Goal: Task Accomplishment & Management: Use online tool/utility

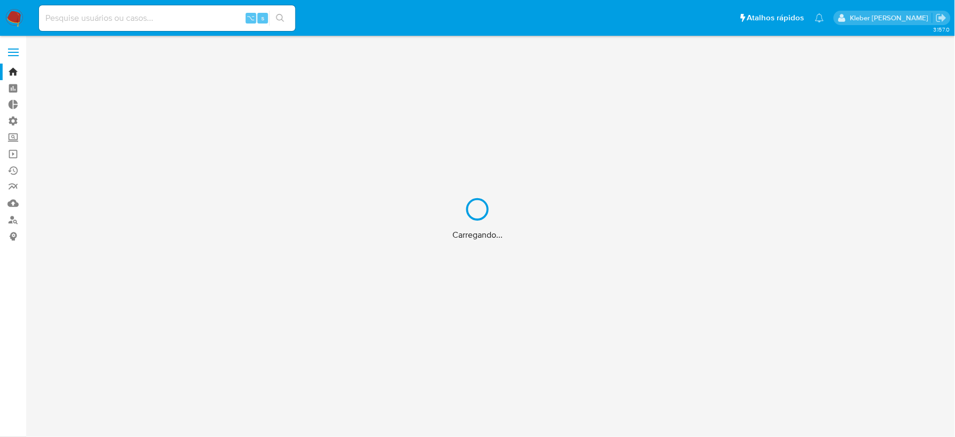
click at [112, 21] on div "Carregando..." at bounding box center [477, 218] width 955 height 437
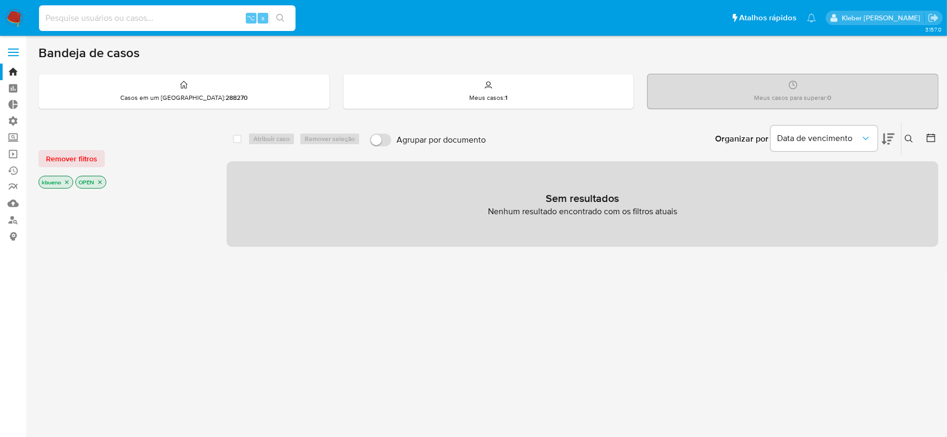
click at [134, 18] on input at bounding box center [167, 18] width 256 height 14
paste input "x2WHpqyw1qVSdT6QoUoLp4Ul"
type input "x2WHpqyw1qVSdT6QoUoLp4Ul"
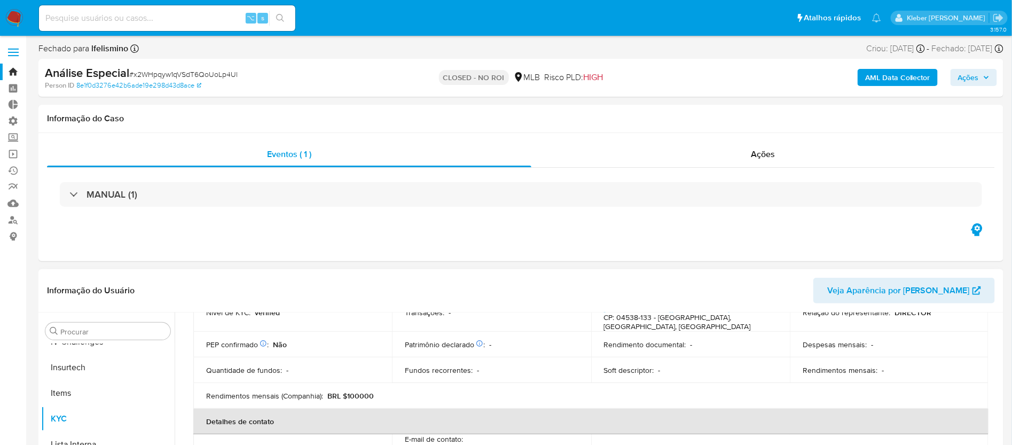
scroll to position [173, 0]
select select "10"
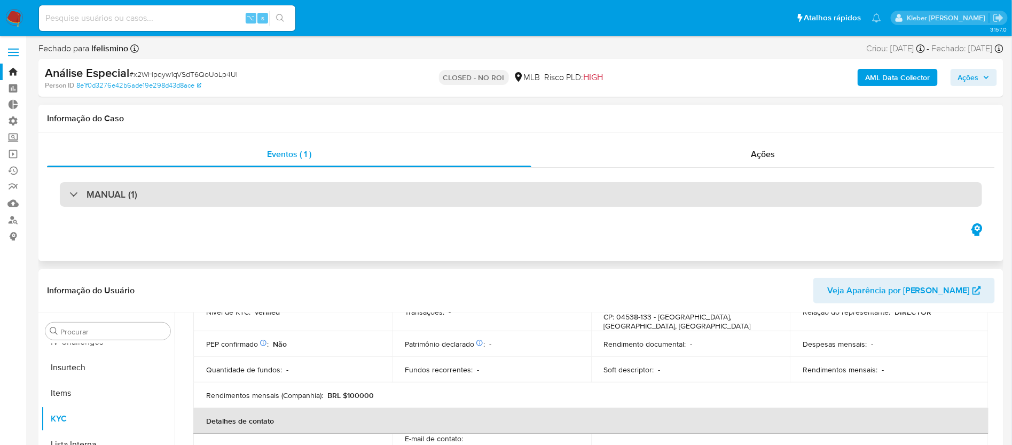
click at [69, 194] on div at bounding box center [69, 194] width 0 height 0
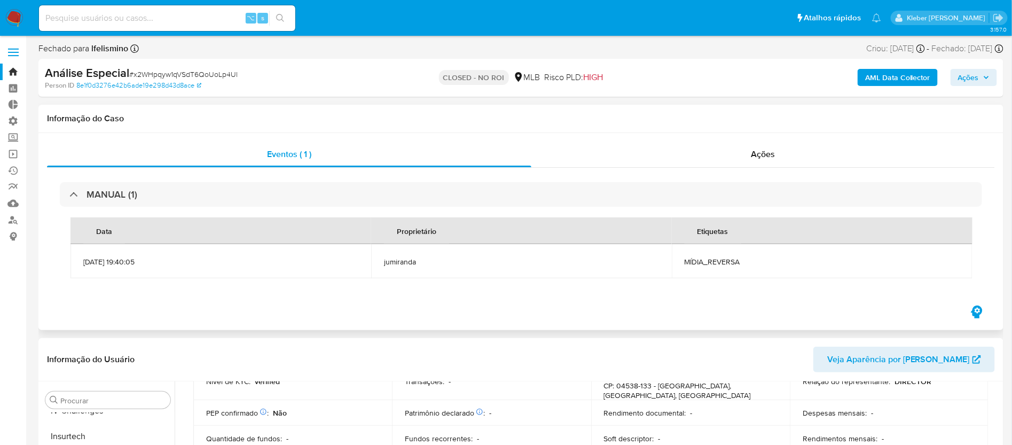
click at [128, 265] on span "[DATE] 19:40:05" at bounding box center [220, 262] width 275 height 10
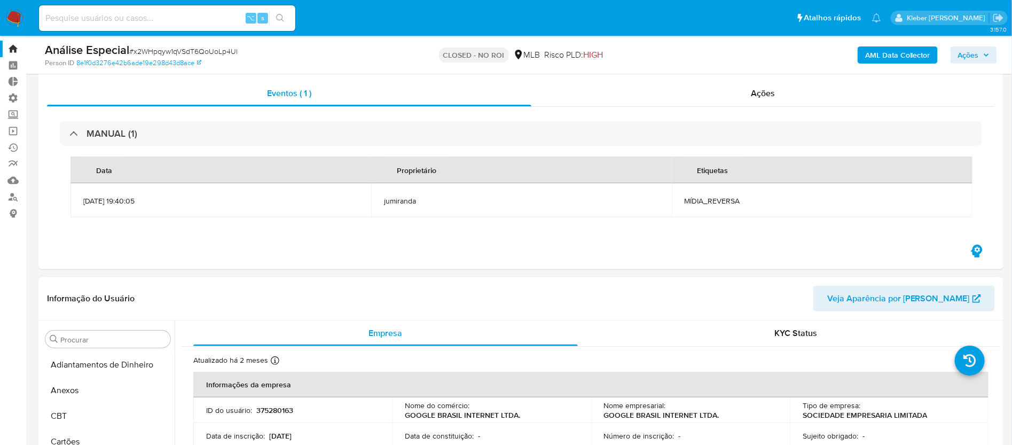
scroll to position [0, 0]
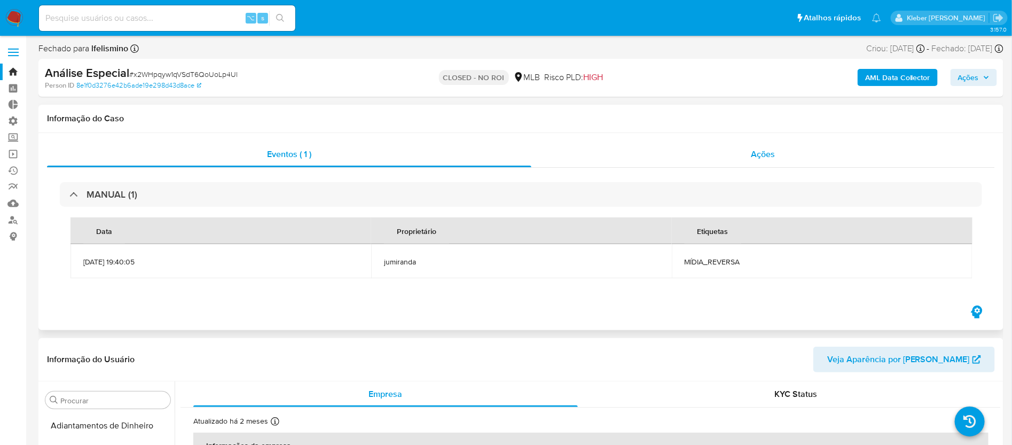
click at [789, 157] on div "Ações" at bounding box center [763, 155] width 464 height 26
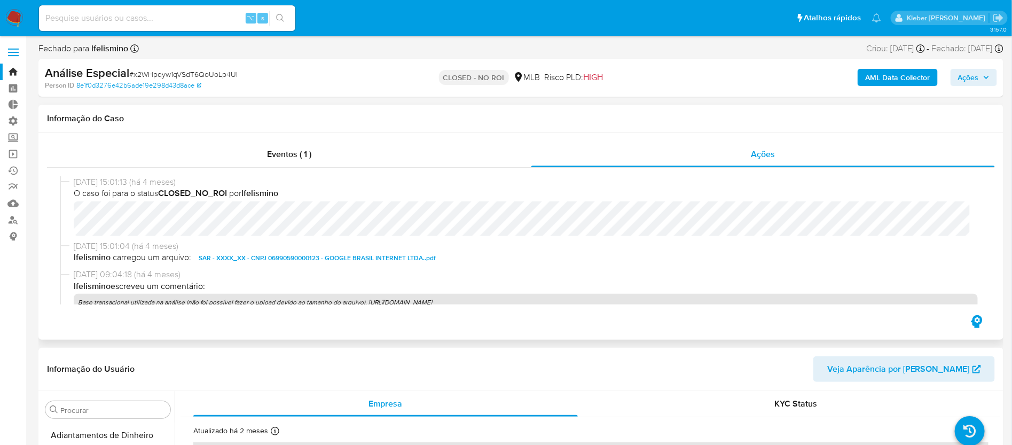
click at [366, 259] on span "SAR - XXXX_XX - CNPJ 06990590000123 - GOOGLE BRASIL INTERNET LTDA..pdf" at bounding box center [317, 258] width 237 height 13
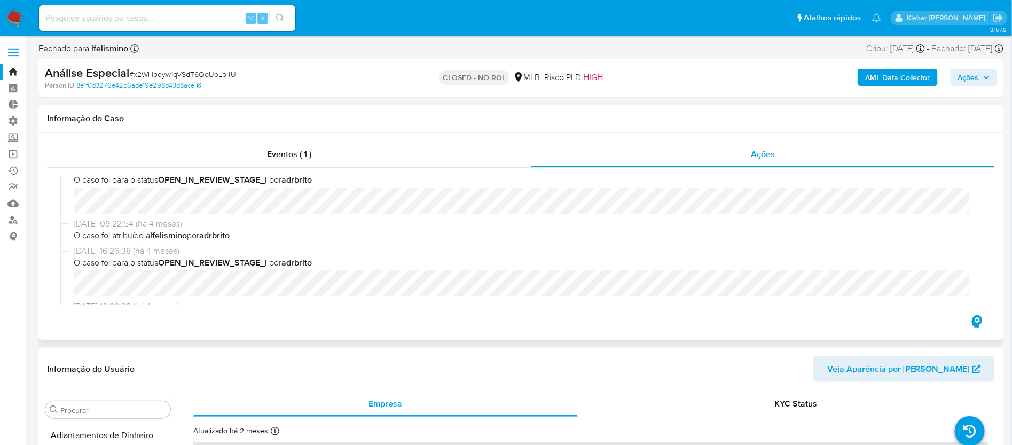
scroll to position [155, 0]
